Goal: Check status: Check status

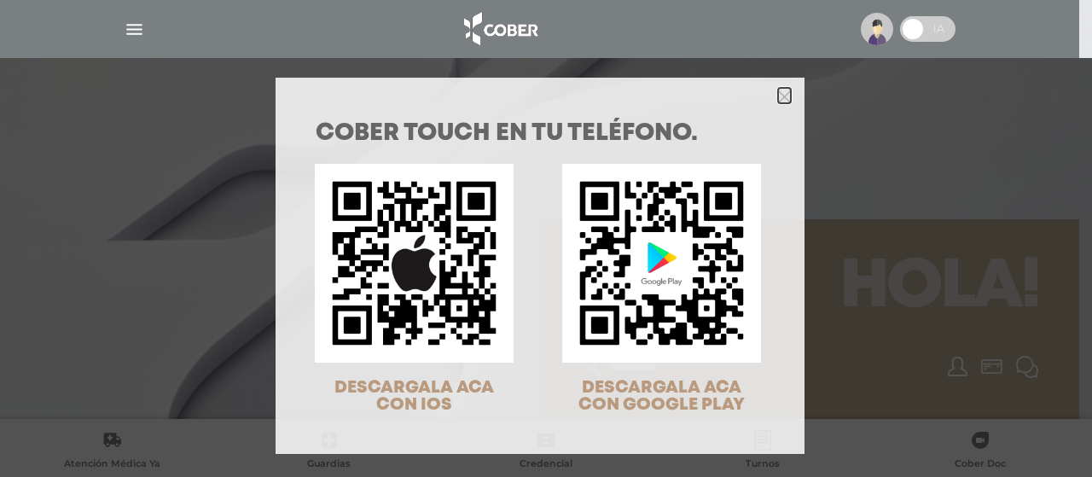
click at [778, 90] on icon "Close" at bounding box center [784, 96] width 13 height 13
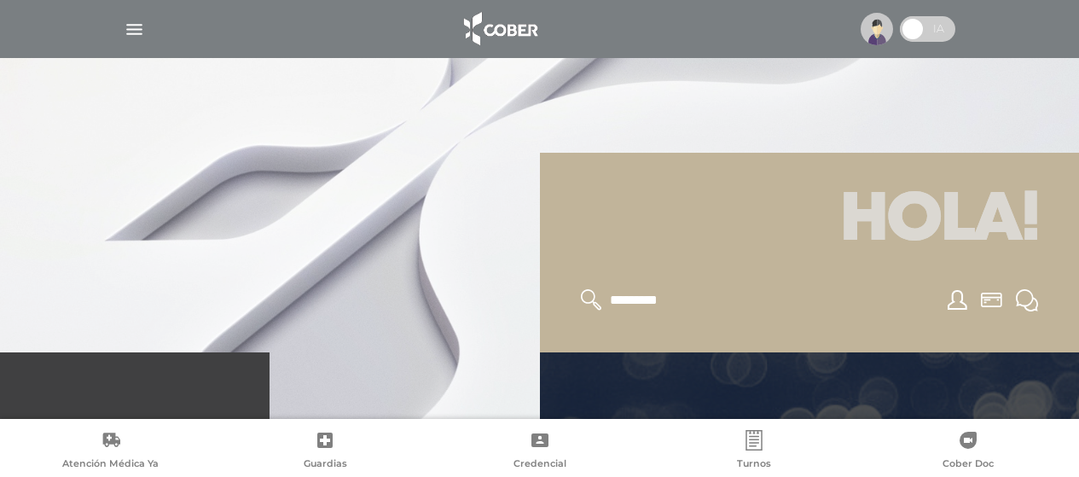
scroll to position [256, 0]
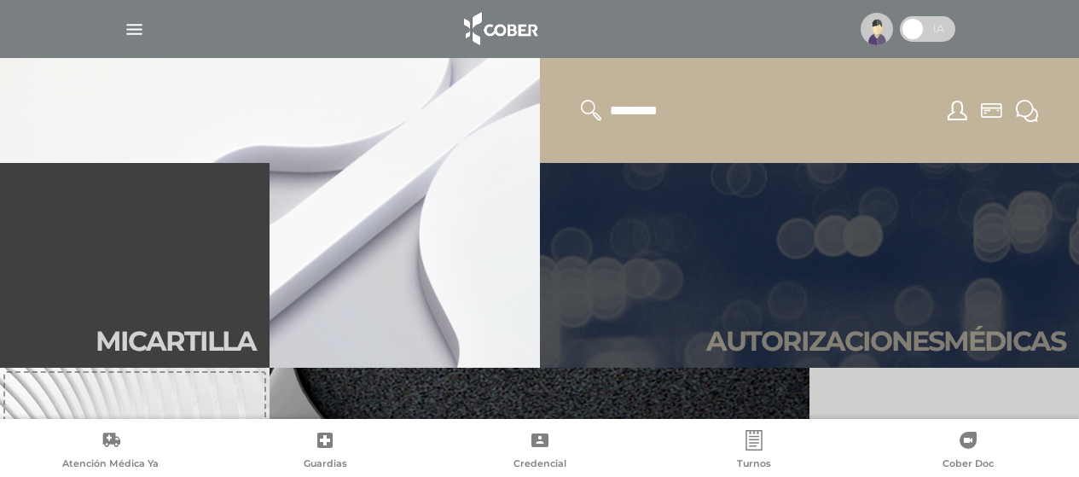
click at [715, 333] on h2 "Autori zaciones médicas" at bounding box center [885, 341] width 359 height 32
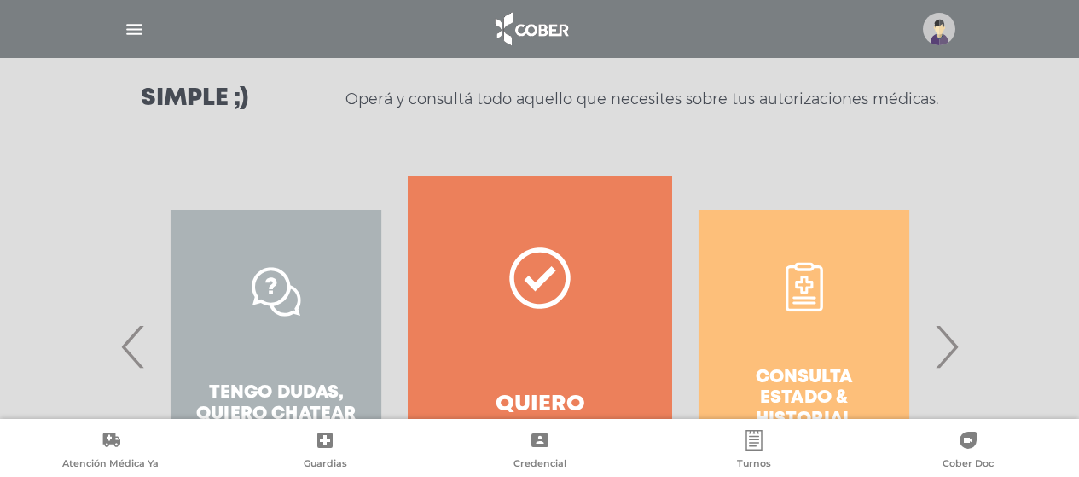
scroll to position [256, 0]
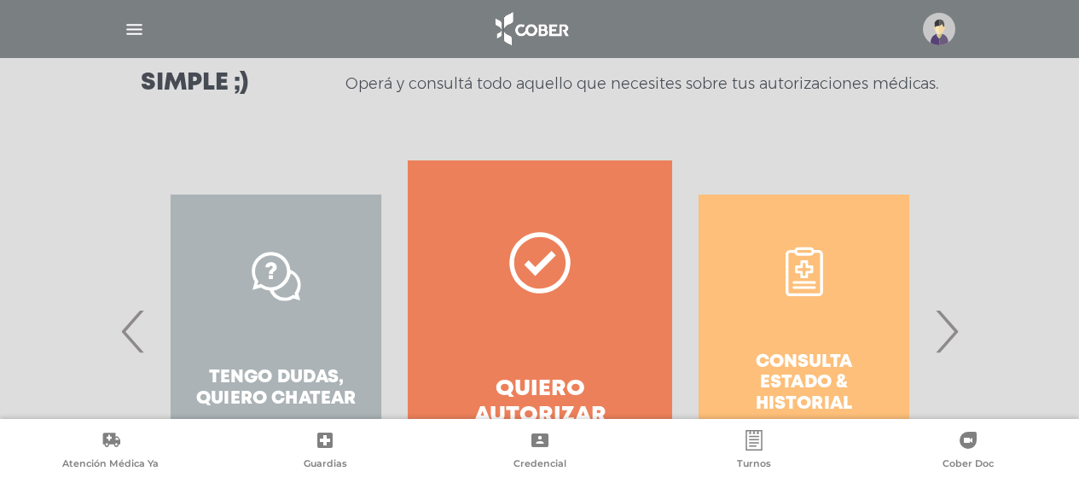
click at [958, 334] on span "›" at bounding box center [946, 331] width 33 height 92
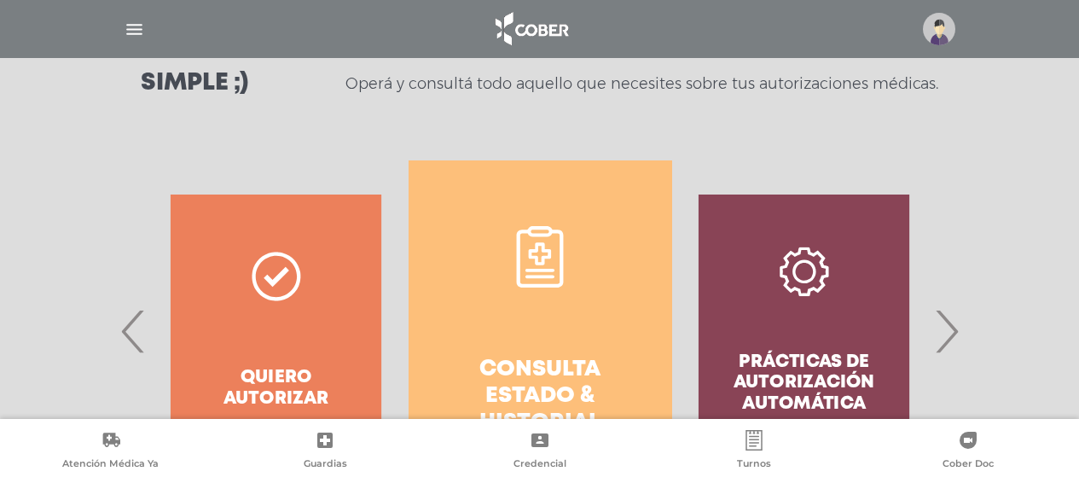
click at [469, 365] on h4 "Consulta estado & historial" at bounding box center [540, 396] width 202 height 80
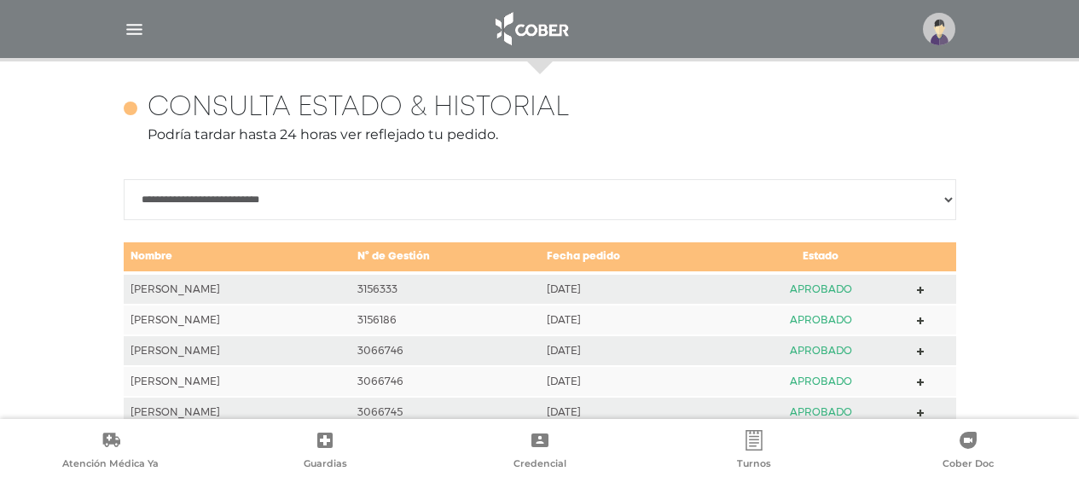
scroll to position [757, 0]
